Goal: Information Seeking & Learning: Learn about a topic

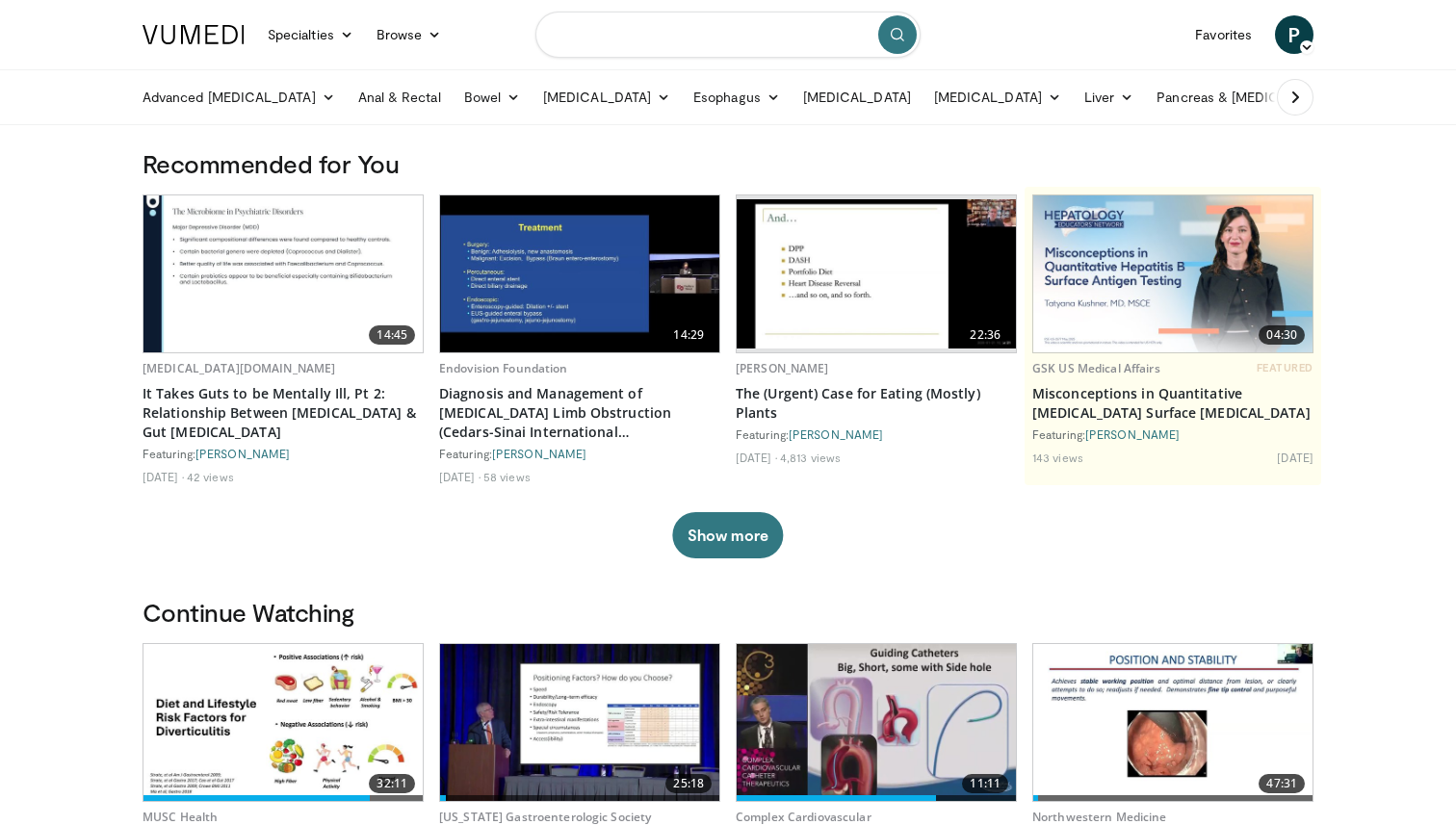
click at [627, 42] on input "Search topics, interventions" at bounding box center [728, 35] width 385 height 46
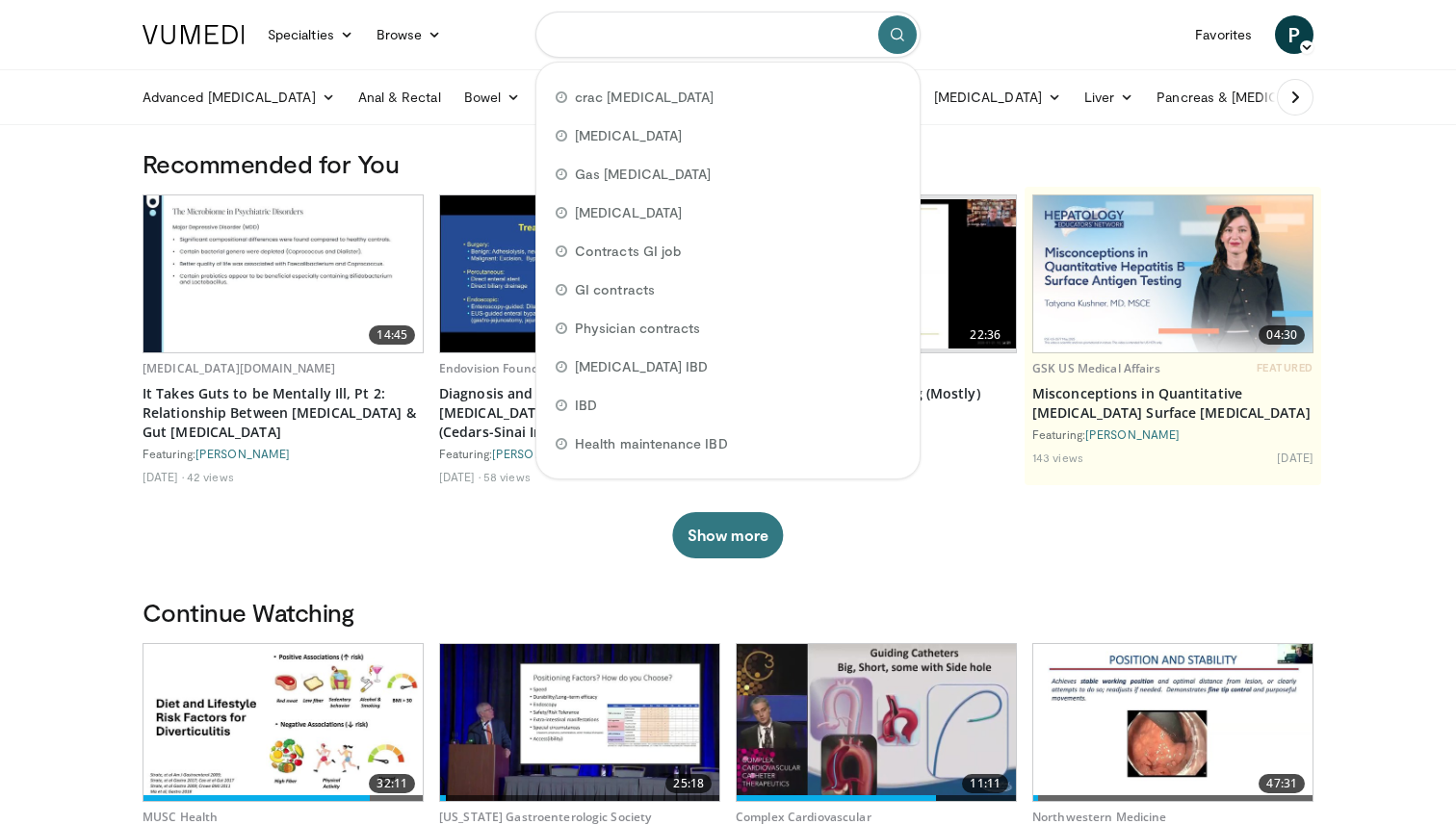
click at [627, 42] on input "Search topics, interventions" at bounding box center [728, 35] width 385 height 46
type input "*"
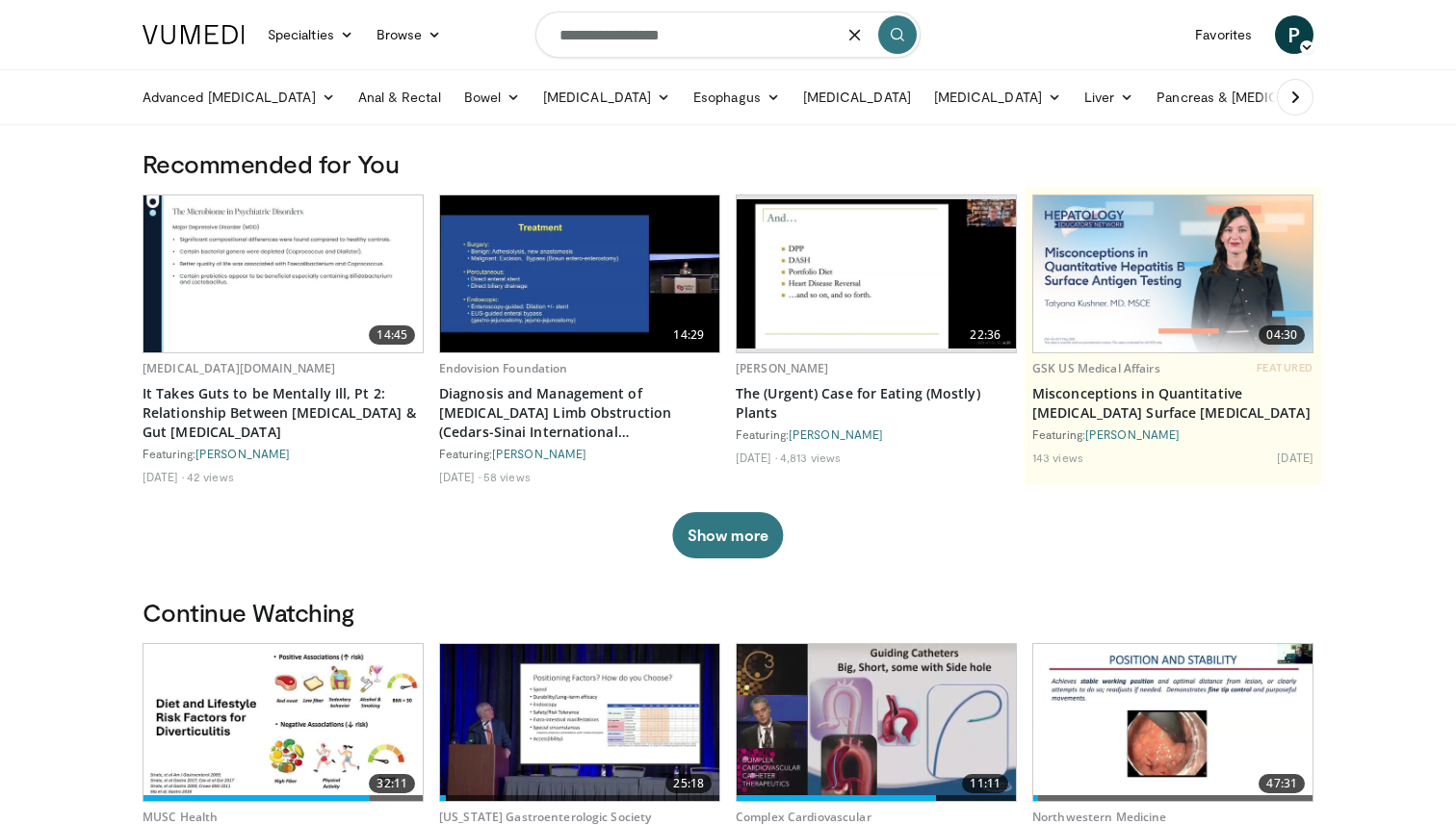
type input "**********"
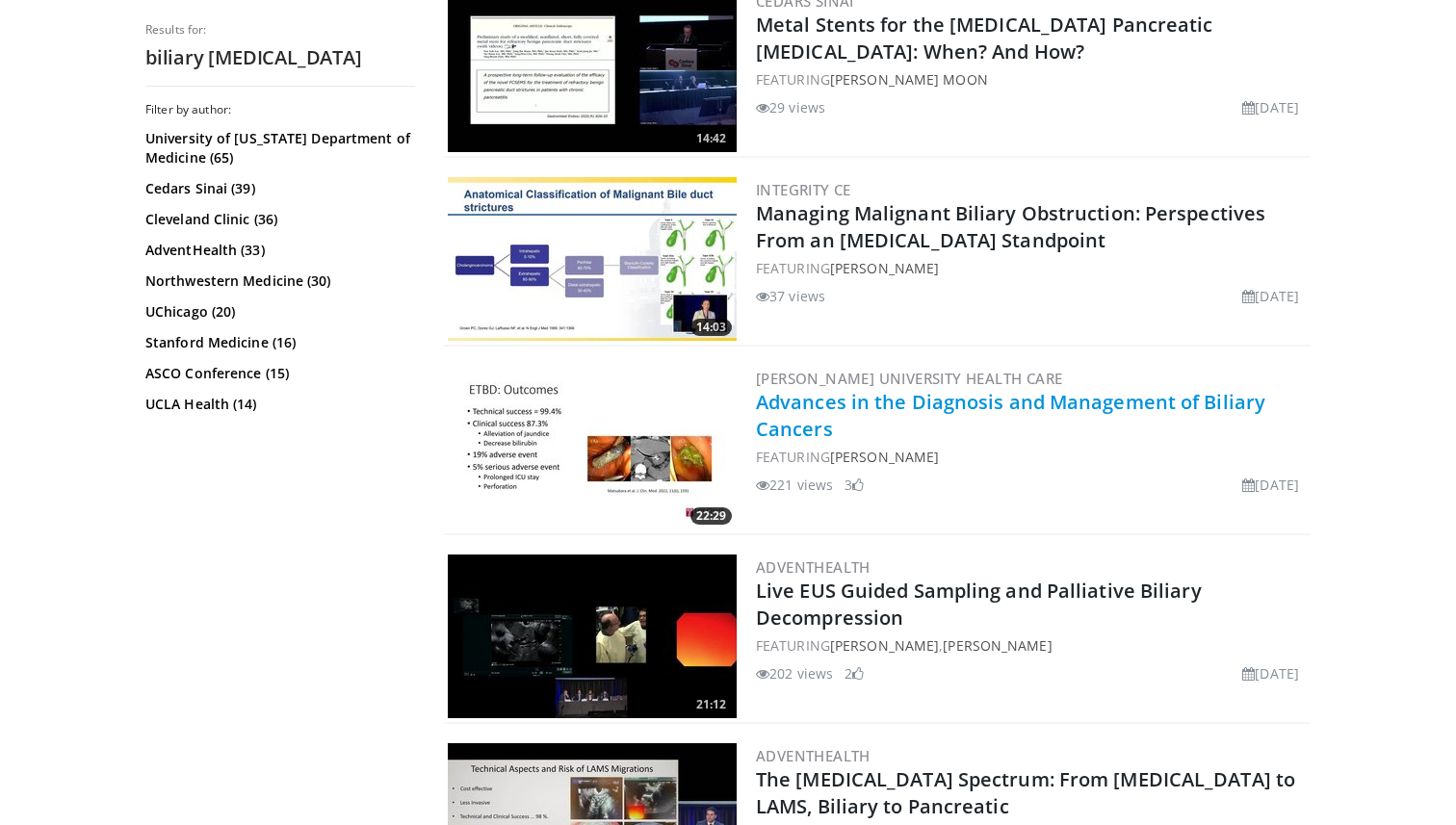
scroll to position [3436, 0]
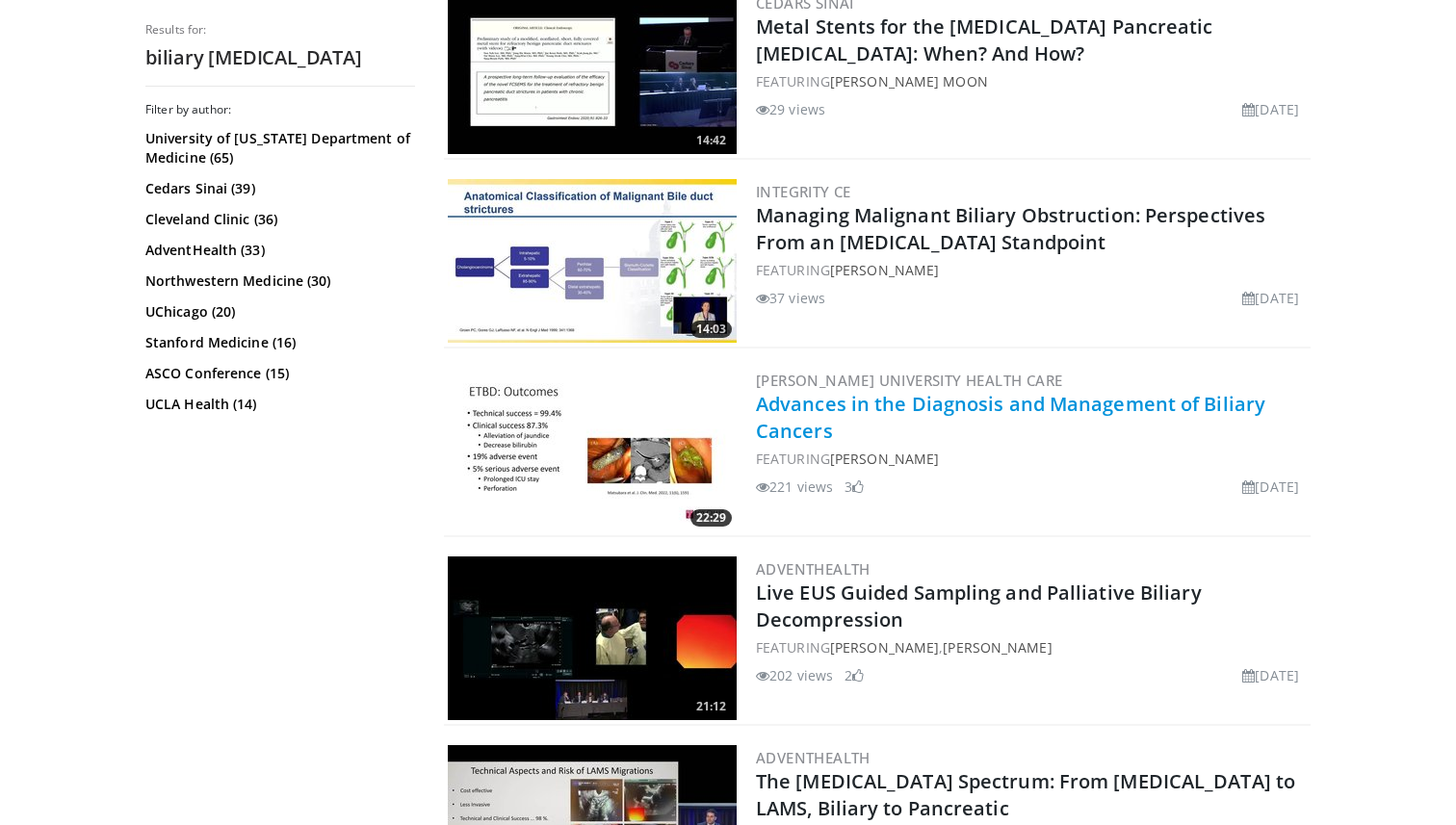
click at [790, 407] on link "Advances in the Diagnosis and Management of Biliary Cancers" at bounding box center [1011, 417] width 510 height 53
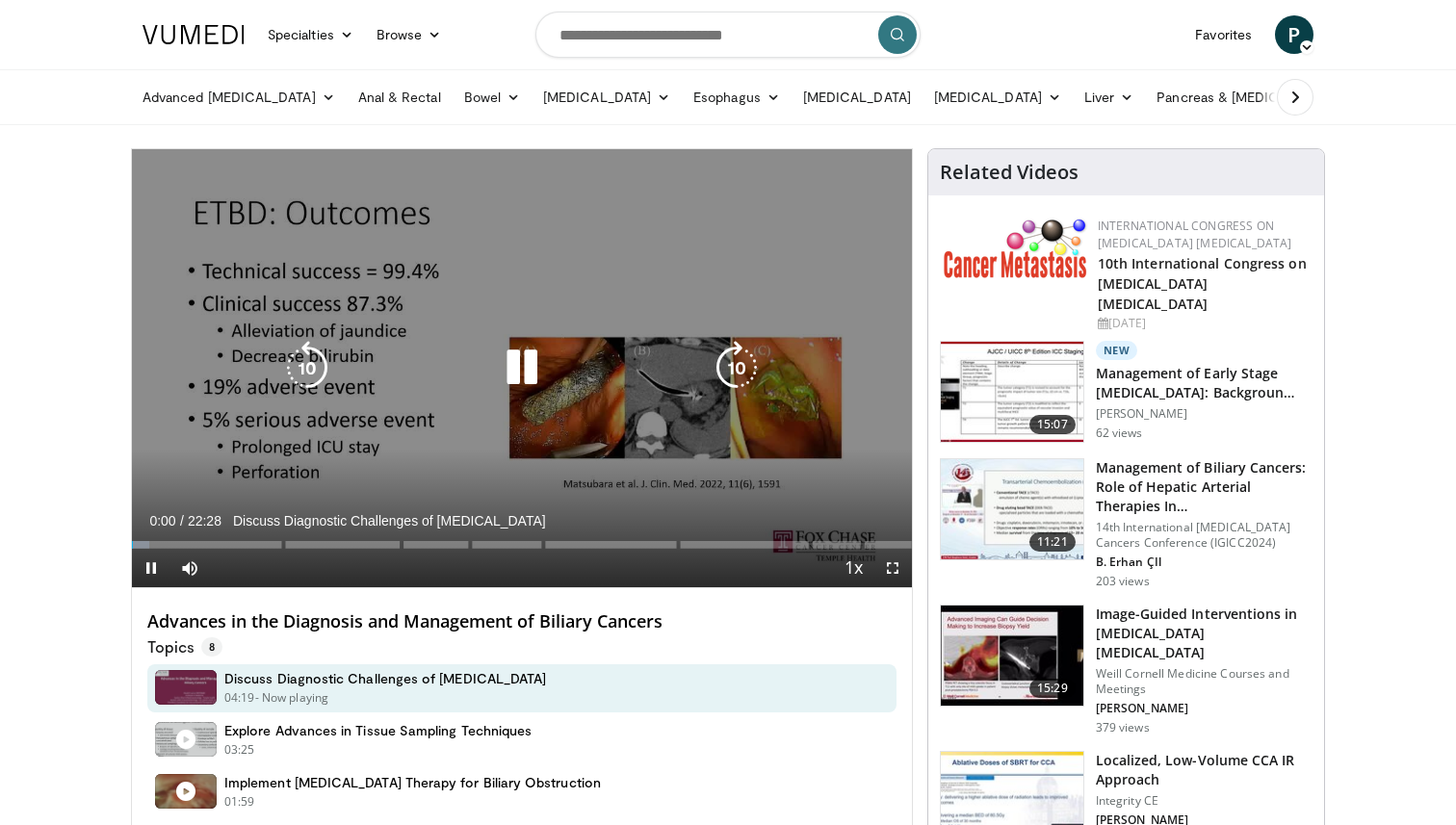
click at [513, 380] on icon "Video Player" at bounding box center [521, 368] width 54 height 54
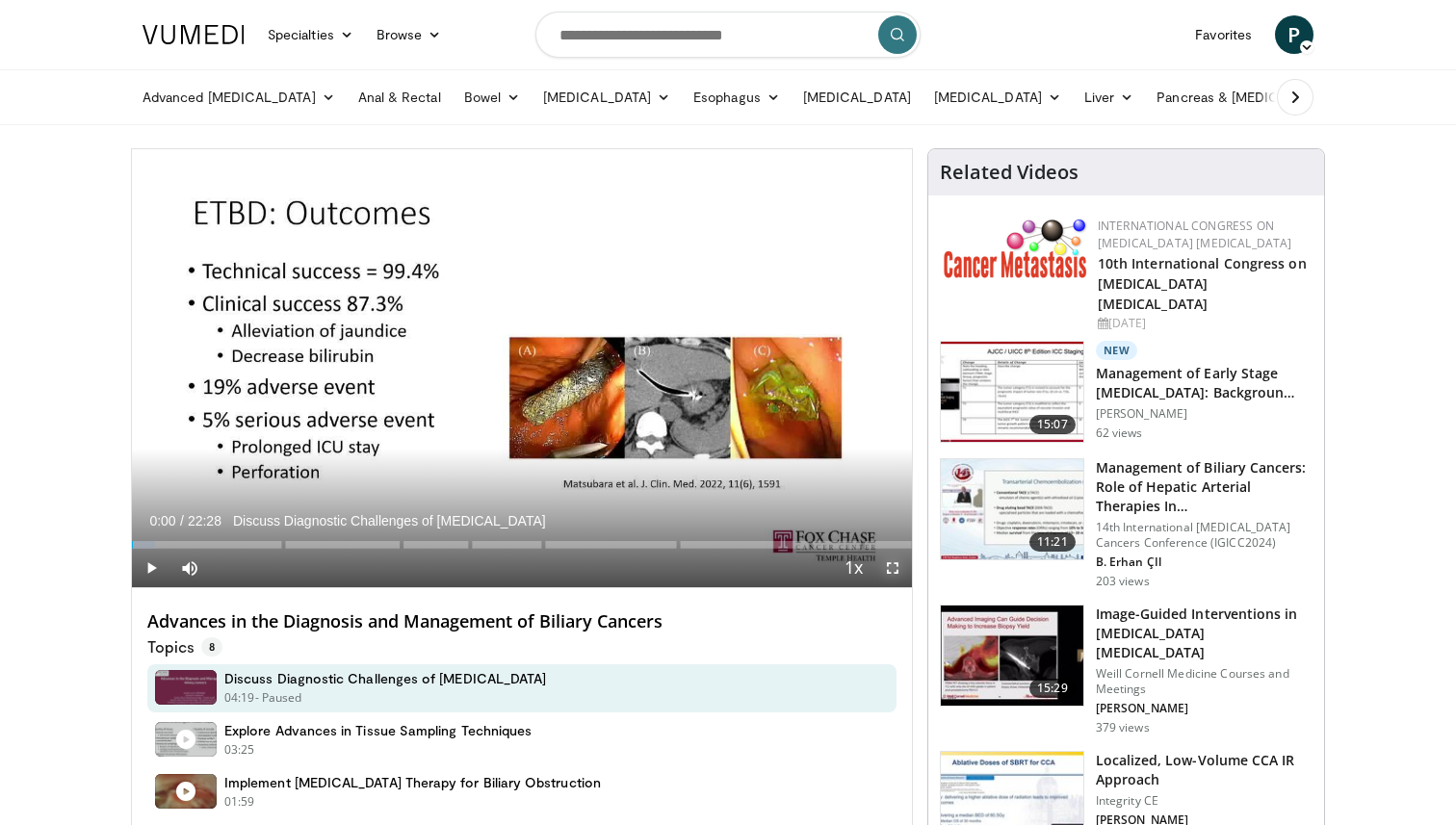
click at [885, 564] on span "Video Player" at bounding box center [893, 568] width 39 height 39
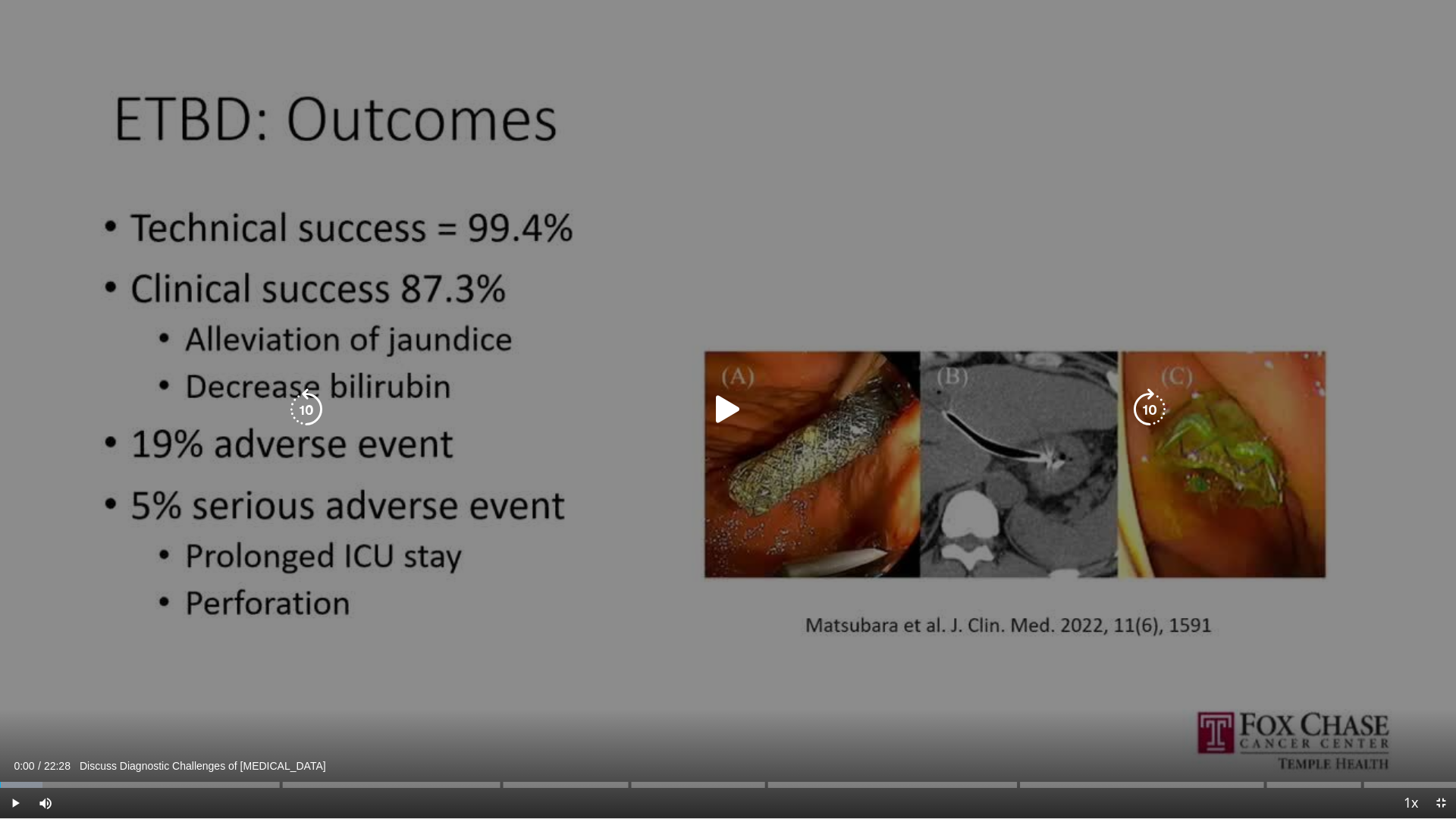
click at [730, 417] on icon "Video Player" at bounding box center [728, 409] width 42 height 42
click at [730, 404] on icon "Video Player" at bounding box center [728, 409] width 42 height 42
click at [729, 412] on icon "Video Player" at bounding box center [728, 409] width 42 height 42
click at [740, 405] on icon "Video Player" at bounding box center [728, 409] width 42 height 42
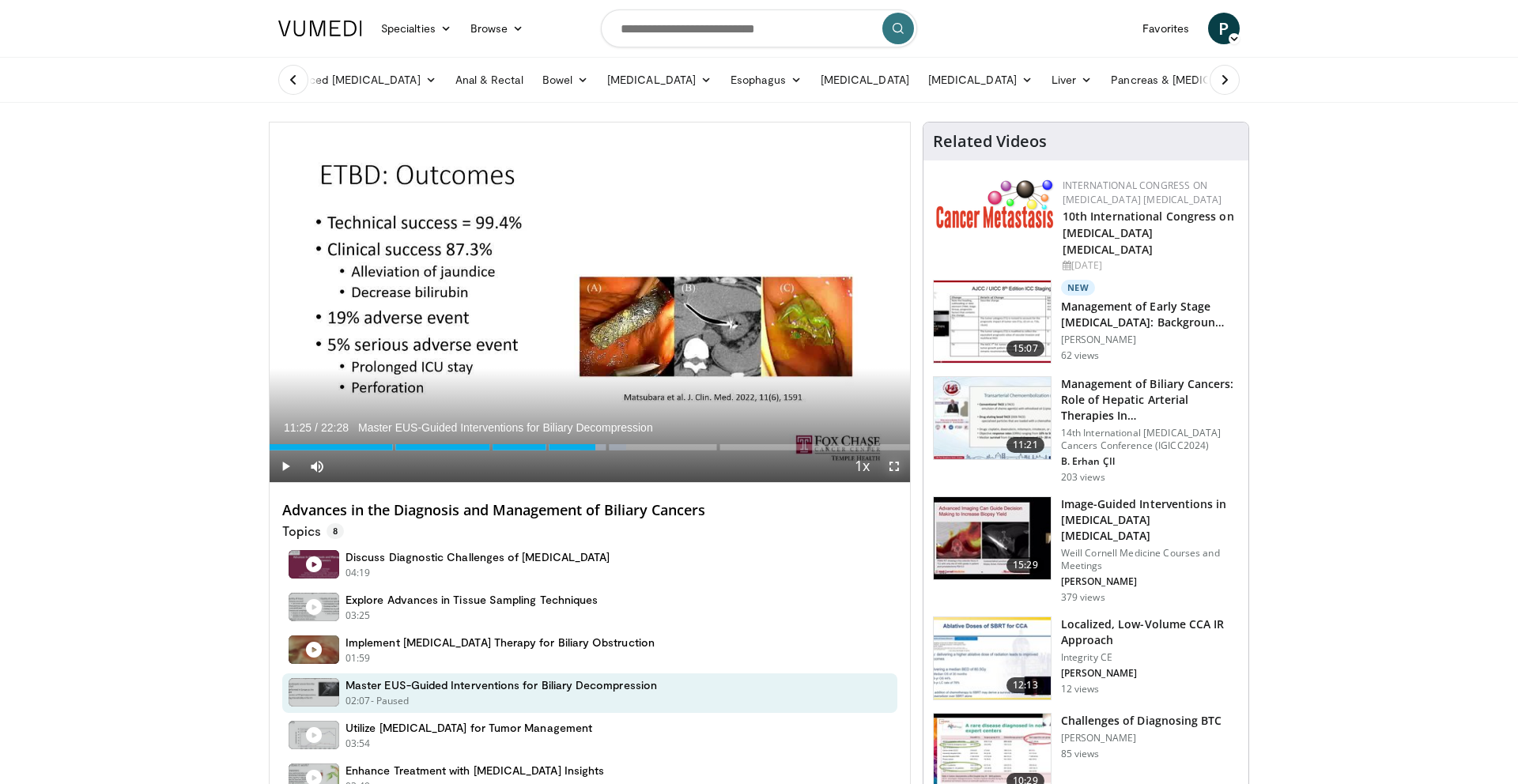
click at [904, 469] on span "Video Player" at bounding box center [894, 466] width 32 height 32
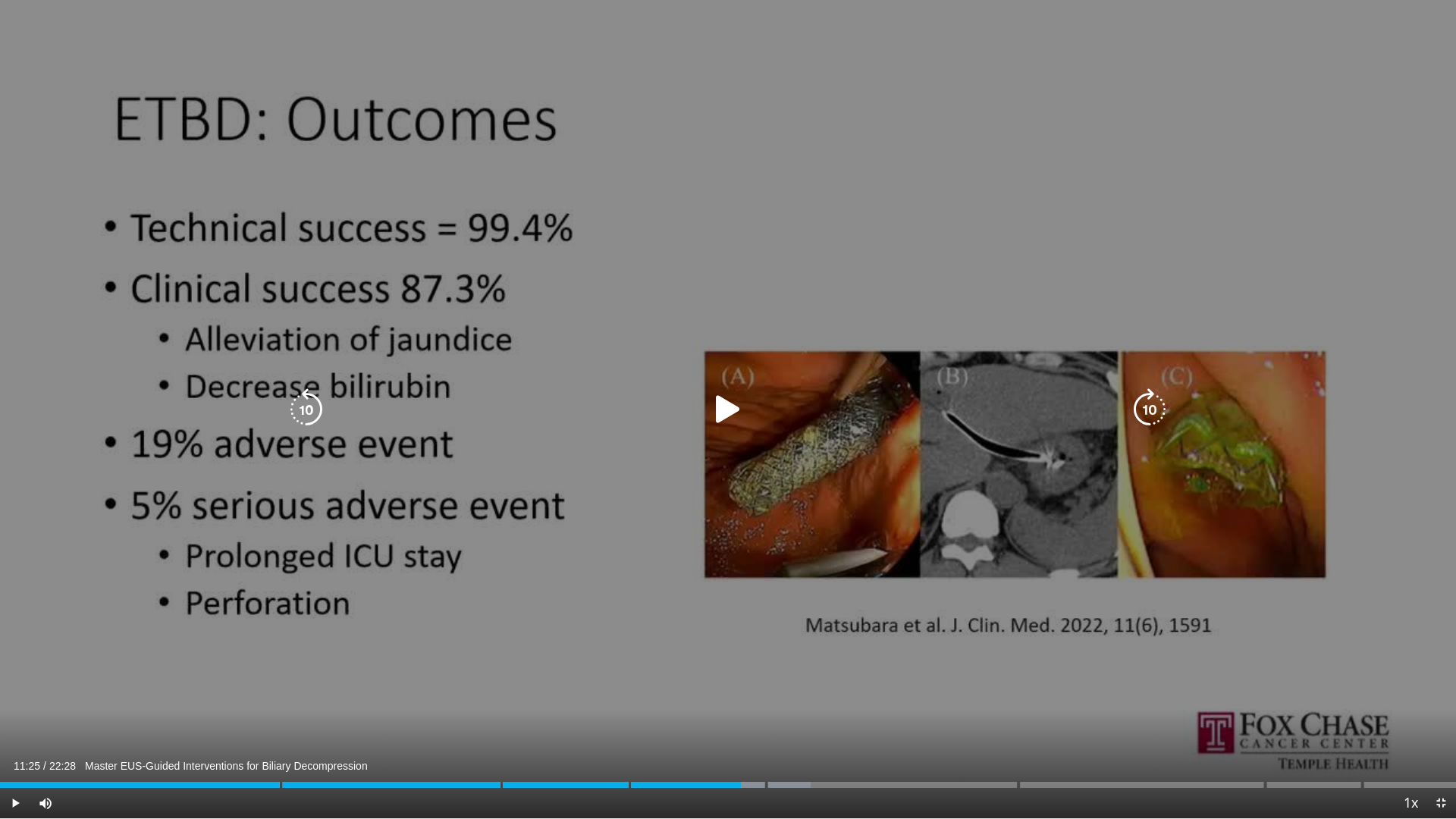
click at [737, 435] on div "10 seconds Tap to unmute" at bounding box center [728, 409] width 1456 height 818
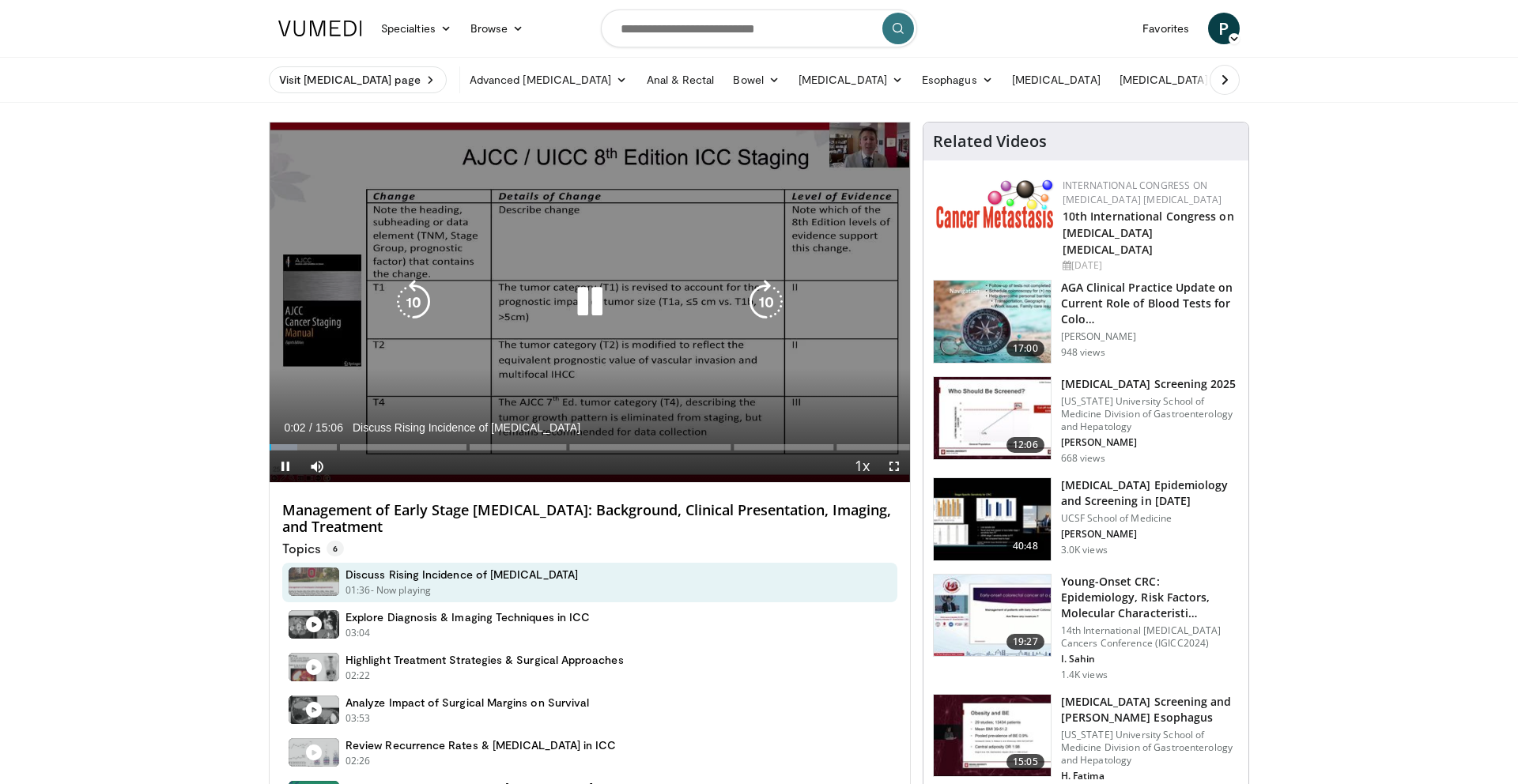
click at [577, 284] on icon "Video Player" at bounding box center [590, 302] width 44 height 44
